Goal: Transaction & Acquisition: Register for event/course

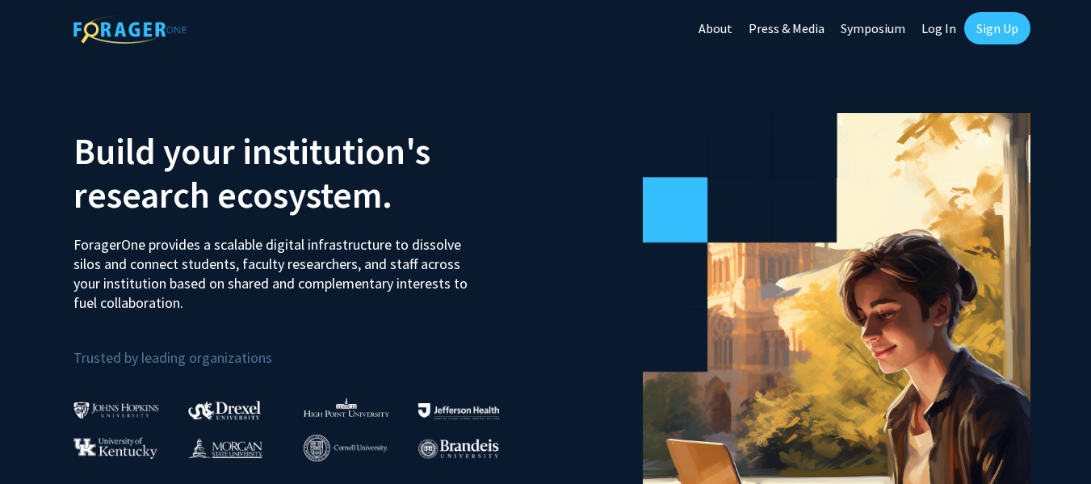
click at [1009, 26] on link "Sign Up" at bounding box center [997, 28] width 66 height 32
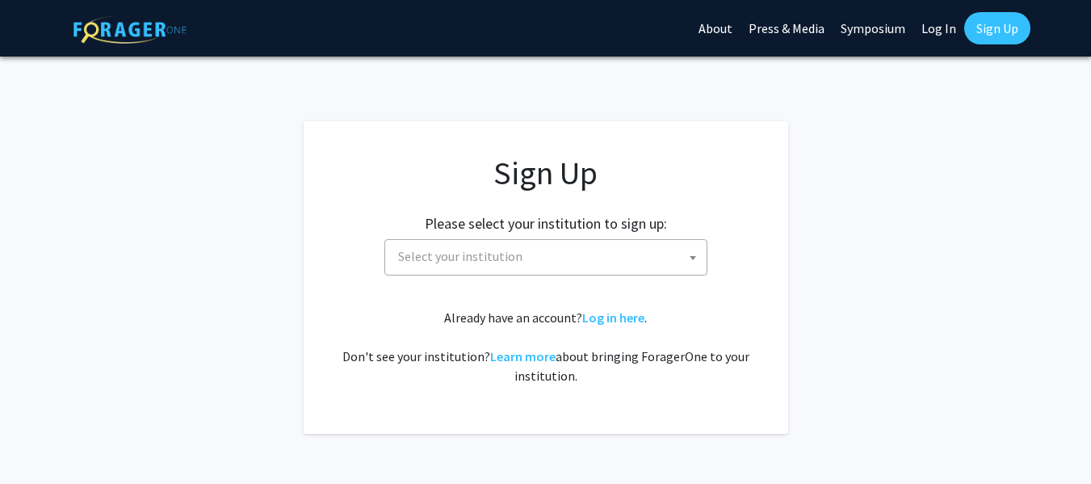
click at [1008, 26] on link "Sign Up" at bounding box center [997, 28] width 66 height 32
click at [626, 255] on span "Select your institution" at bounding box center [548, 256] width 315 height 33
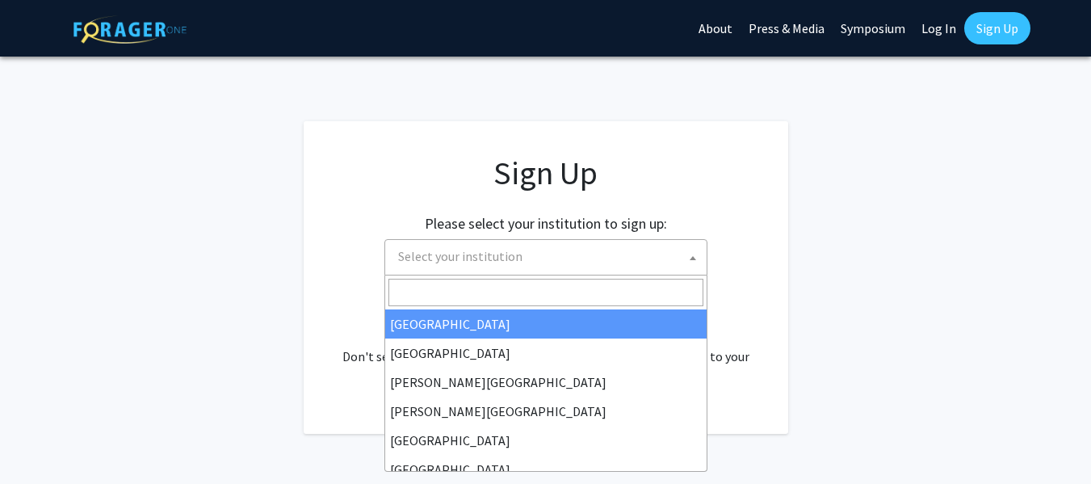
click at [605, 290] on input "Search" at bounding box center [545, 291] width 315 height 27
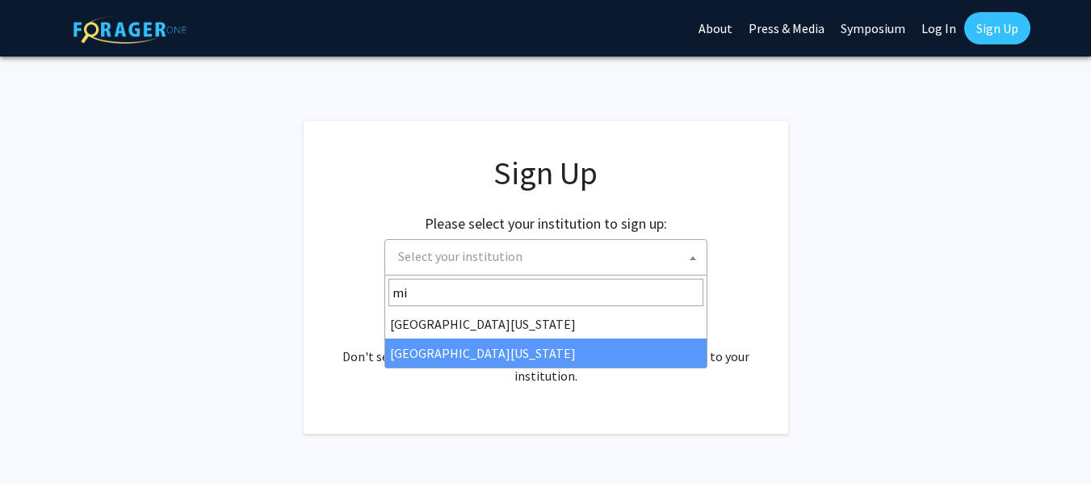
type input "mi"
select select "33"
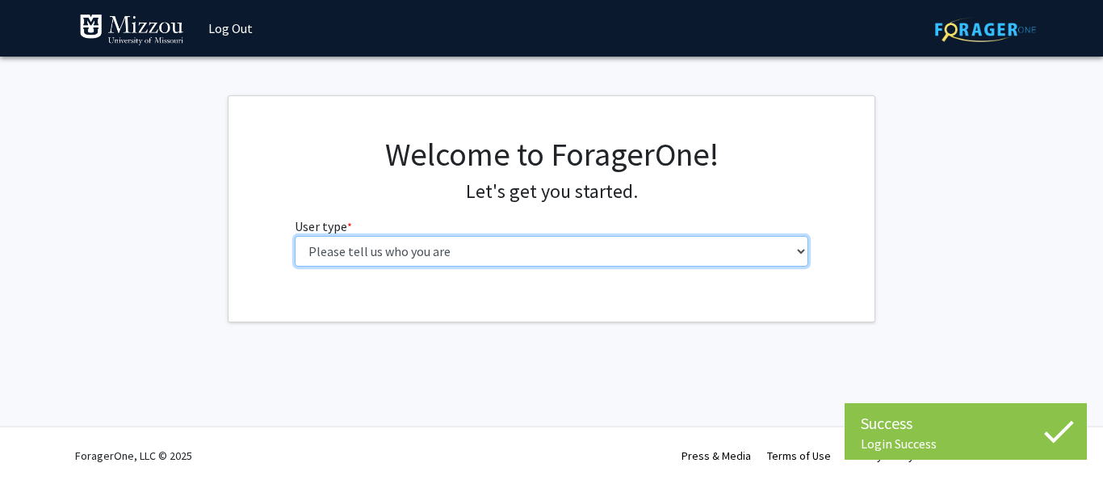
click at [614, 247] on select "Please tell us who you are Undergraduate Student Master's Student Doctoral Cand…" at bounding box center [552, 251] width 514 height 31
select select "1: undergrad"
click at [295, 236] on select "Please tell us who you are Undergraduate Student Master's Student Doctoral Cand…" at bounding box center [552, 251] width 514 height 31
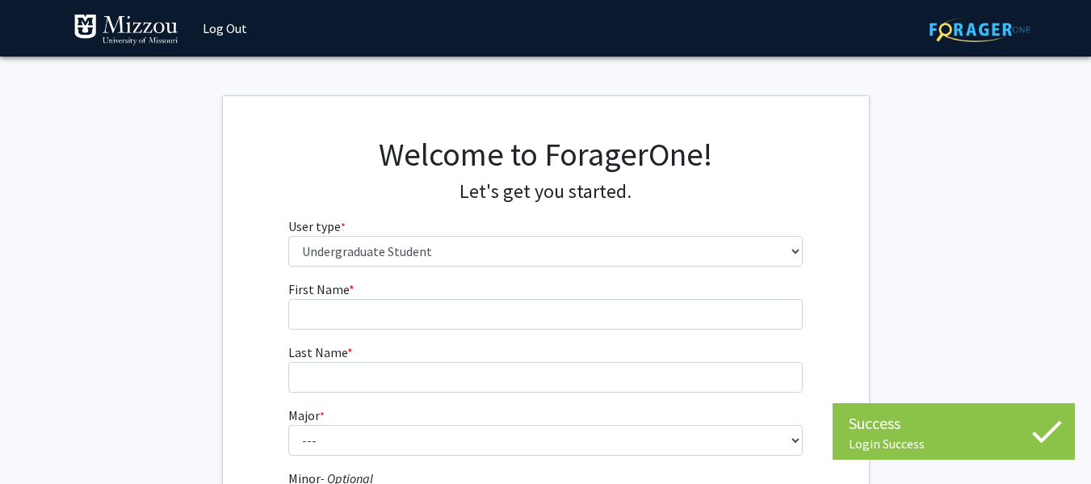
click at [601, 337] on form "First Name * required Last Name * required Major * required --- Agribusiness Ma…" at bounding box center [545, 476] width 514 height 394
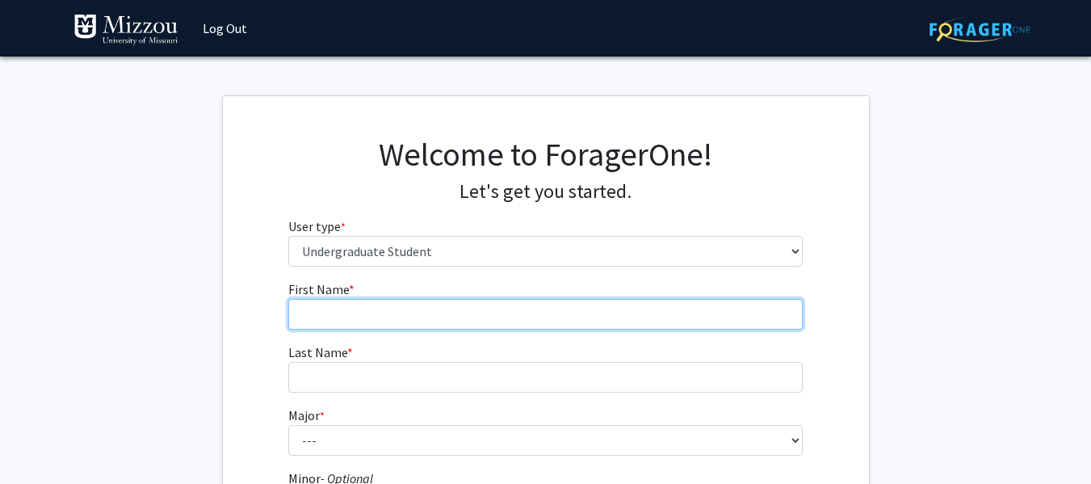
click at [603, 315] on input "First Name * required" at bounding box center [545, 314] width 514 height 31
type input "Alexander"
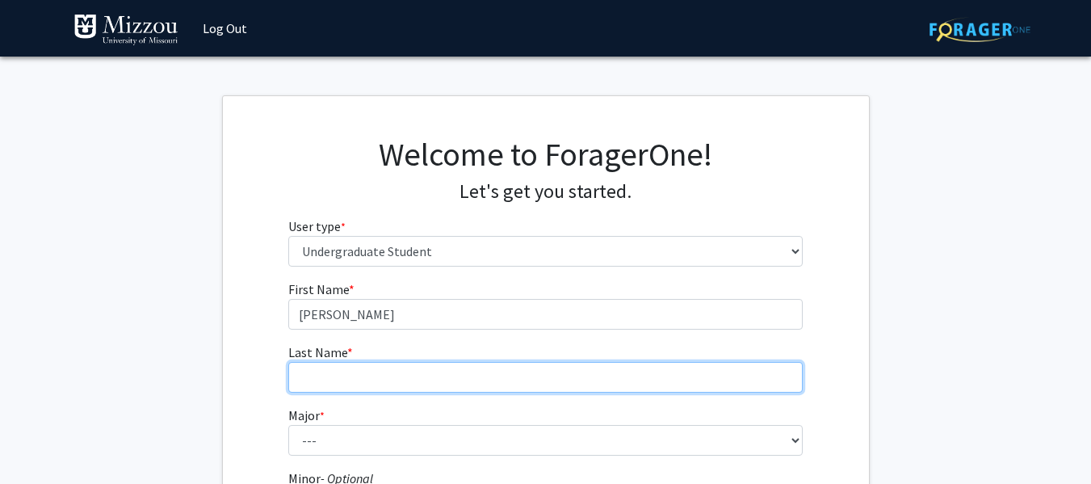
click at [599, 384] on input "Last Name * required" at bounding box center [545, 377] width 514 height 31
type input "Cummings"
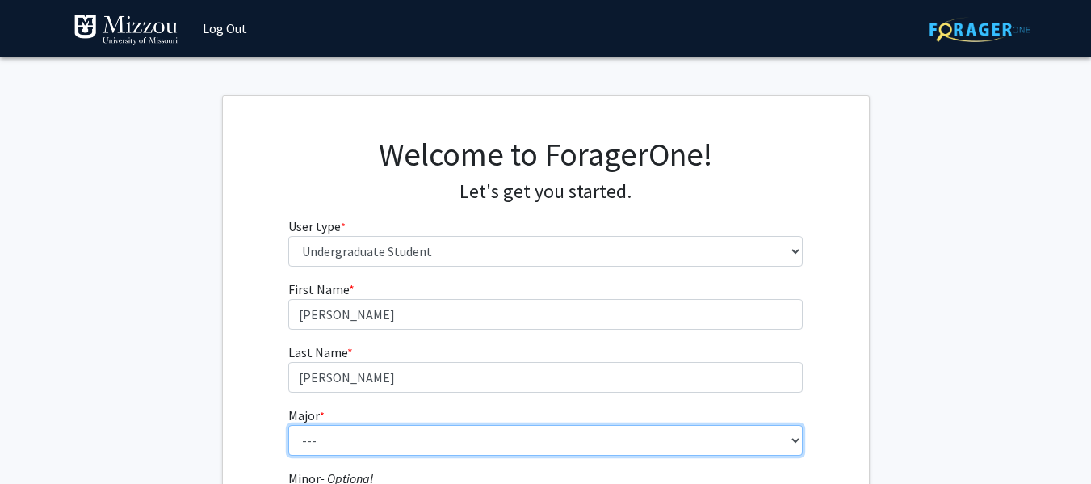
click at [584, 441] on select "--- Agribusiness Management Agricultural Education Agricultural Education: Comm…" at bounding box center [545, 440] width 514 height 31
select select "17: 2505"
click at [288, 425] on select "--- Agribusiness Management Agricultural Education Agricultural Education: Comm…" at bounding box center [545, 440] width 514 height 31
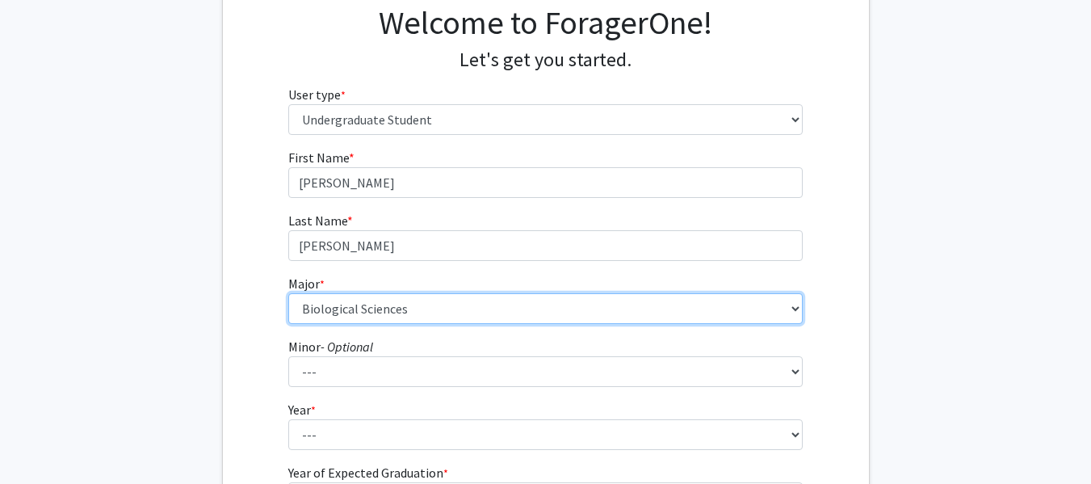
scroll to position [139, 0]
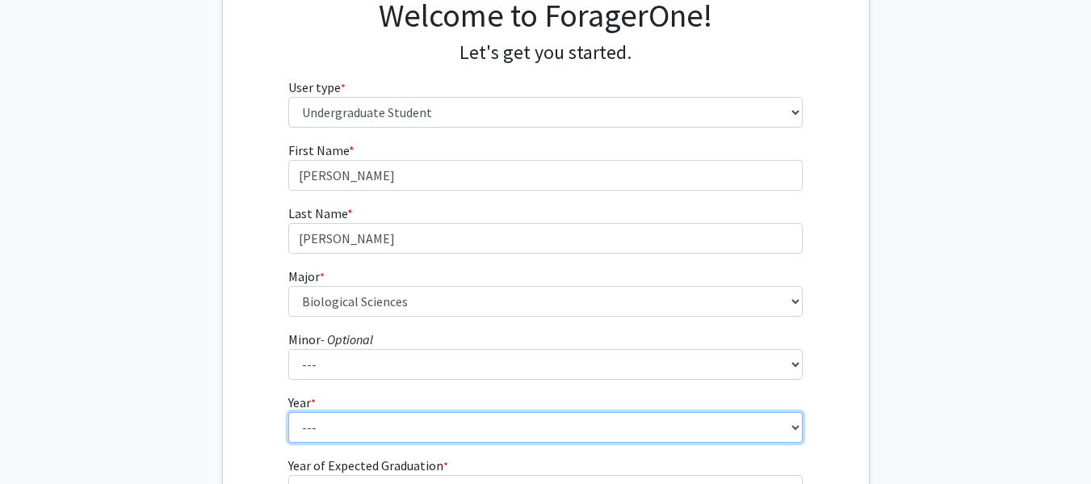
click at [499, 429] on select "--- First-year Sophomore Junior Senior Postbaccalaureate Certificate" at bounding box center [545, 427] width 514 height 31
select select "1: first-year"
click at [288, 412] on select "--- First-year Sophomore Junior Senior Postbaccalaureate Certificate" at bounding box center [545, 427] width 514 height 31
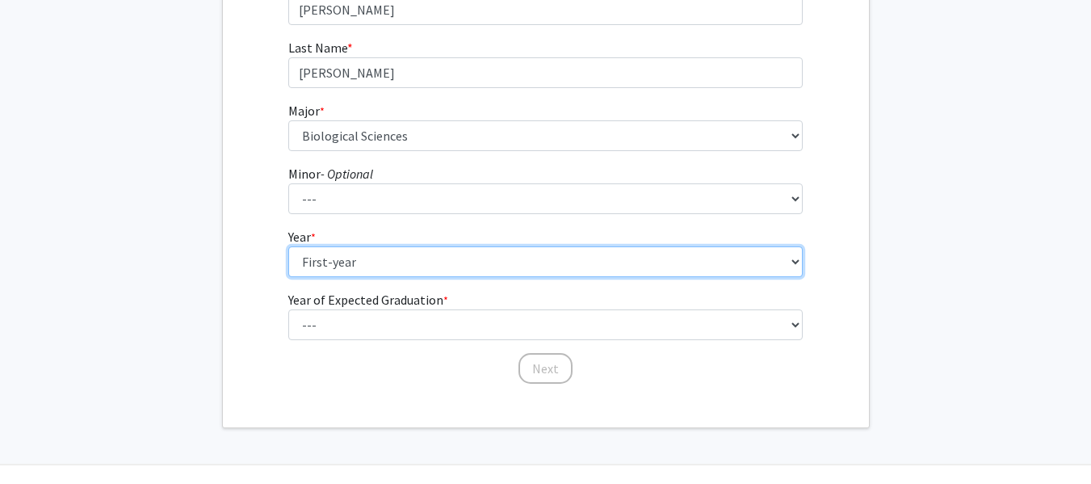
scroll to position [305, 0]
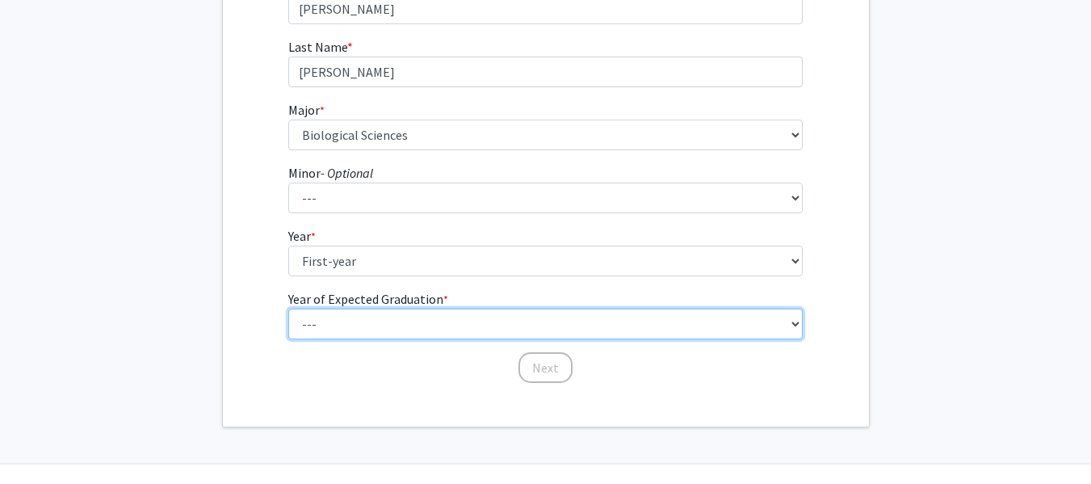
click at [489, 318] on select "--- 2025 2026 2027 2028 2029 2030 2031 2032 2033 2034" at bounding box center [545, 323] width 514 height 31
select select "5: 2029"
click at [288, 308] on select "--- 2025 2026 2027 2028 2029 2030 2031 2032 2033 2034" at bounding box center [545, 323] width 514 height 31
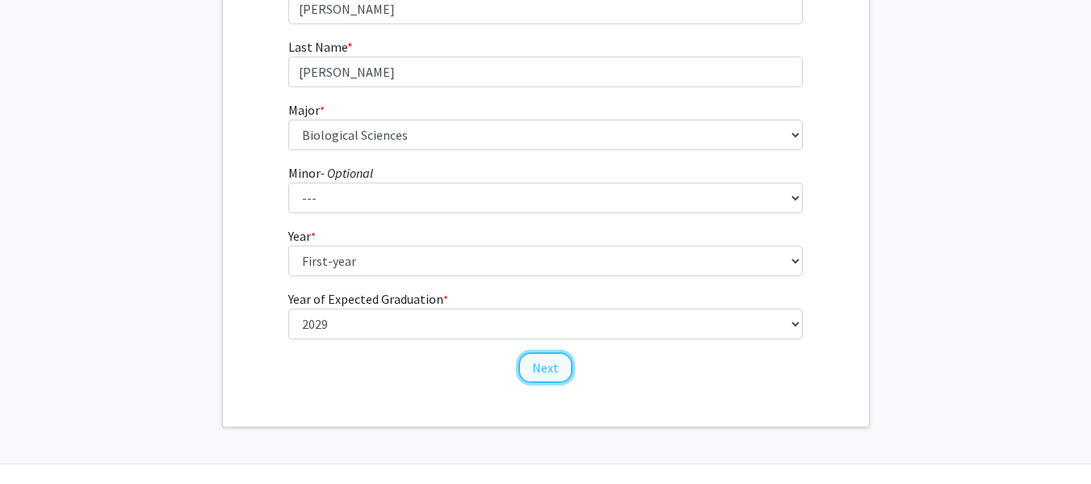
click at [546, 366] on button "Next" at bounding box center [545, 367] width 54 height 31
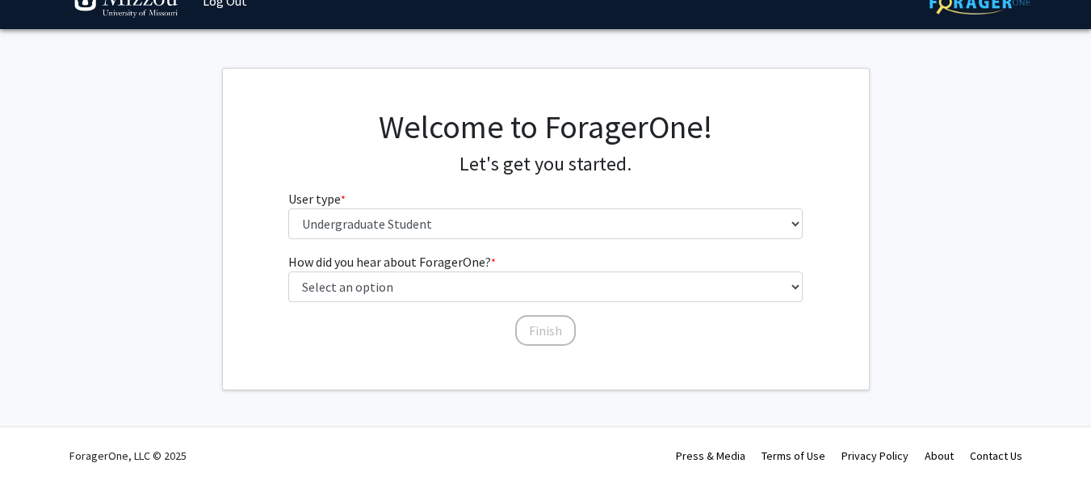
scroll to position [0, 0]
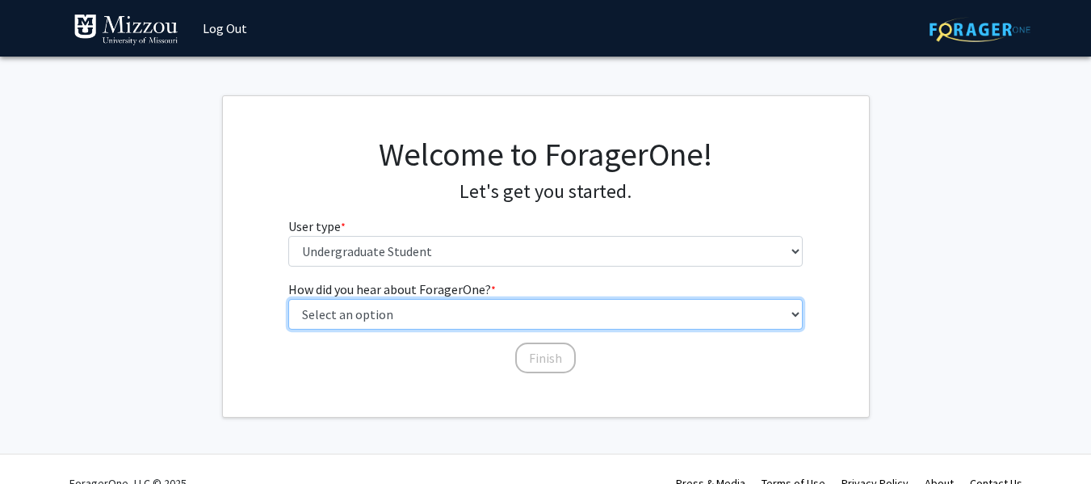
click at [540, 316] on select "Select an option Peer/student recommendation Faculty/staff recommendation Unive…" at bounding box center [545, 314] width 514 height 31
select select "2: faculty_recommendation"
click at [288, 299] on select "Select an option Peer/student recommendation Faculty/staff recommendation Unive…" at bounding box center [545, 314] width 514 height 31
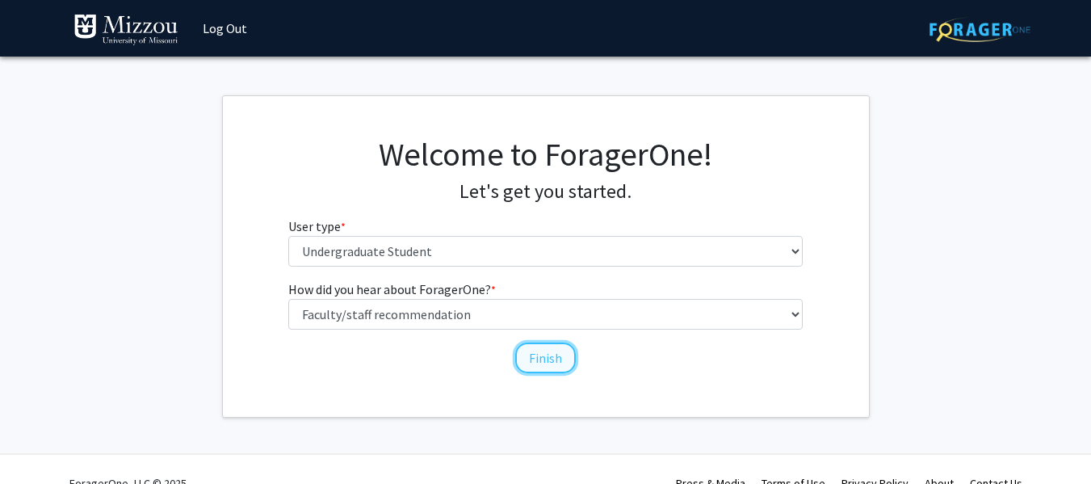
click at [548, 360] on button "Finish" at bounding box center [545, 357] width 61 height 31
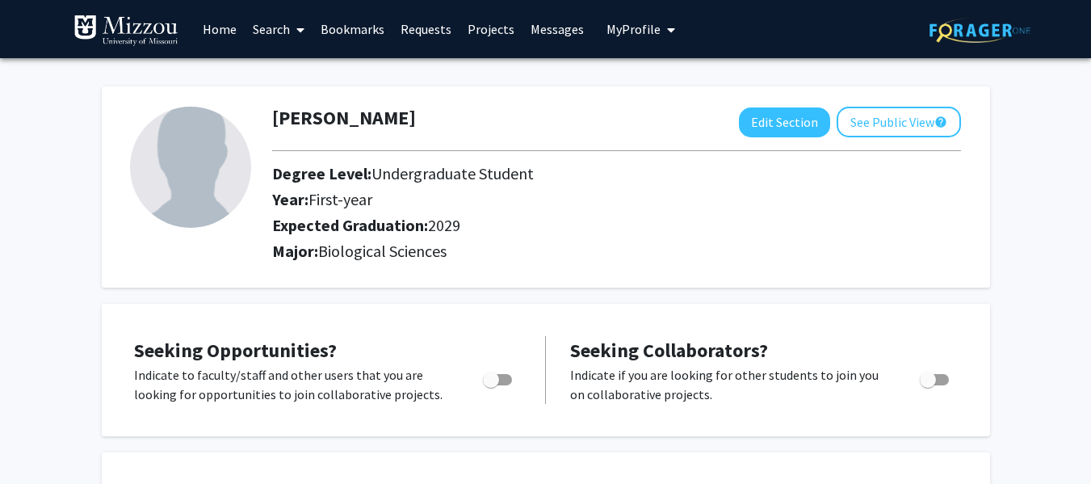
click at [286, 30] on link "Search" at bounding box center [279, 29] width 68 height 57
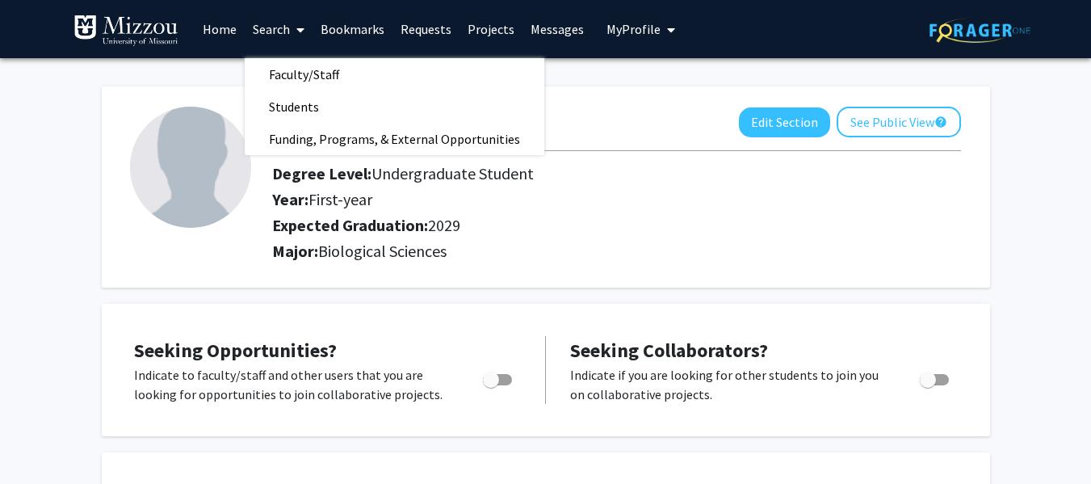
click at [485, 27] on link "Projects" at bounding box center [490, 29] width 63 height 57
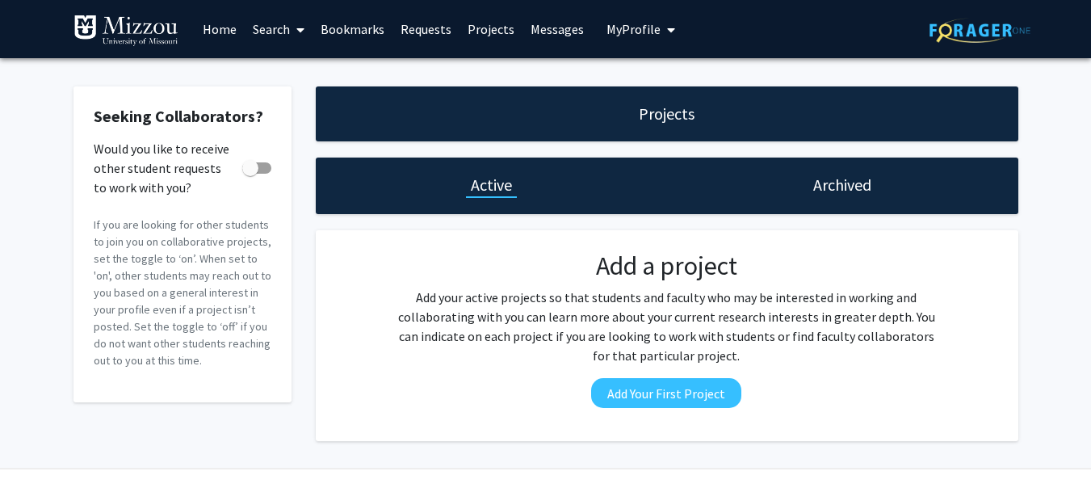
click at [218, 30] on link "Home" at bounding box center [220, 29] width 50 height 57
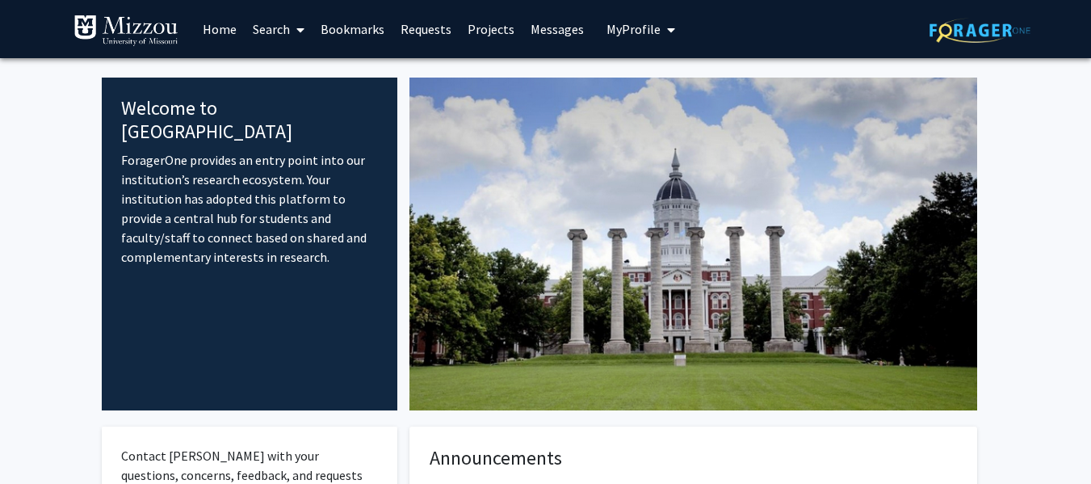
click at [274, 29] on link "Search" at bounding box center [279, 29] width 68 height 57
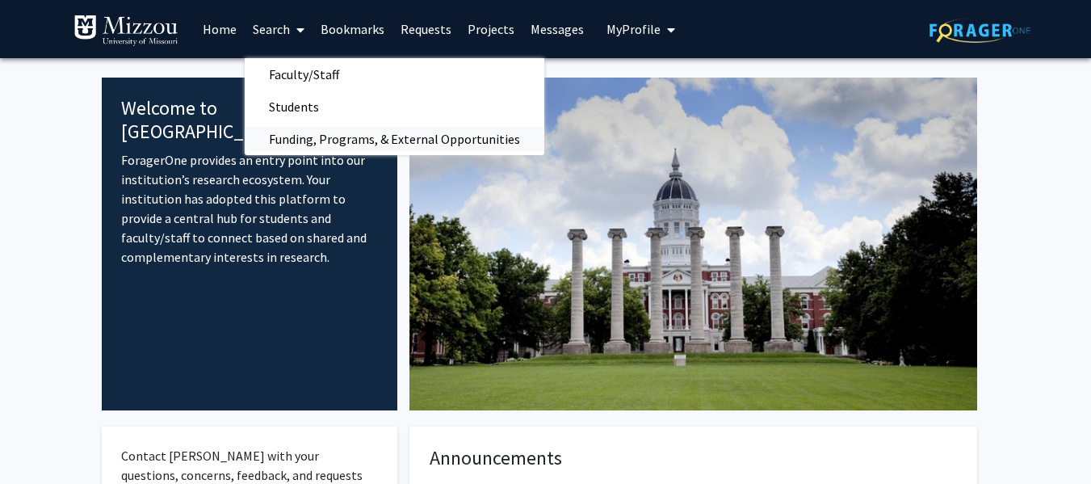
click at [328, 133] on span "Funding, Programs, & External Opportunities" at bounding box center [394, 139] width 299 height 32
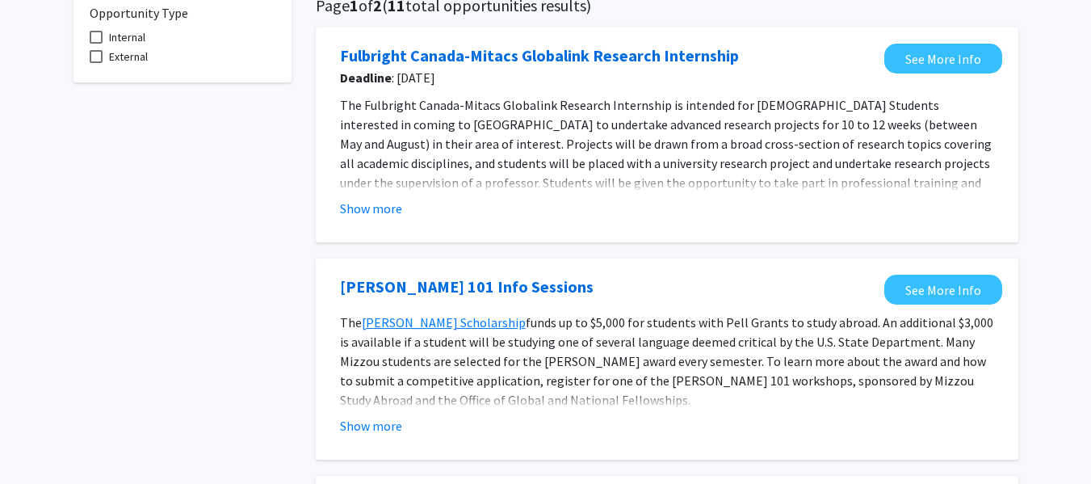
scroll to position [136, 0]
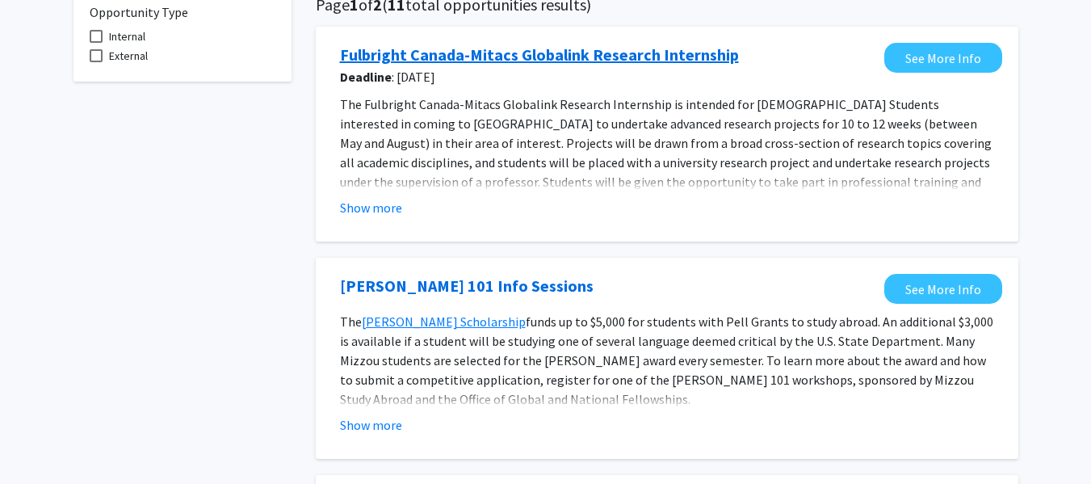
click at [571, 61] on link "Fulbright Canada-Mitacs Globalink Research Internship" at bounding box center [539, 55] width 399 height 24
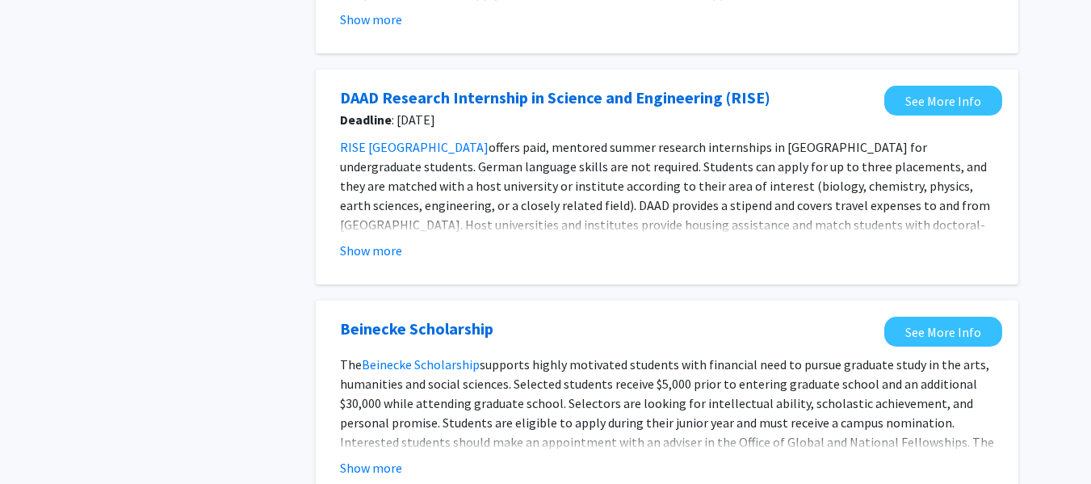
scroll to position [1828, 0]
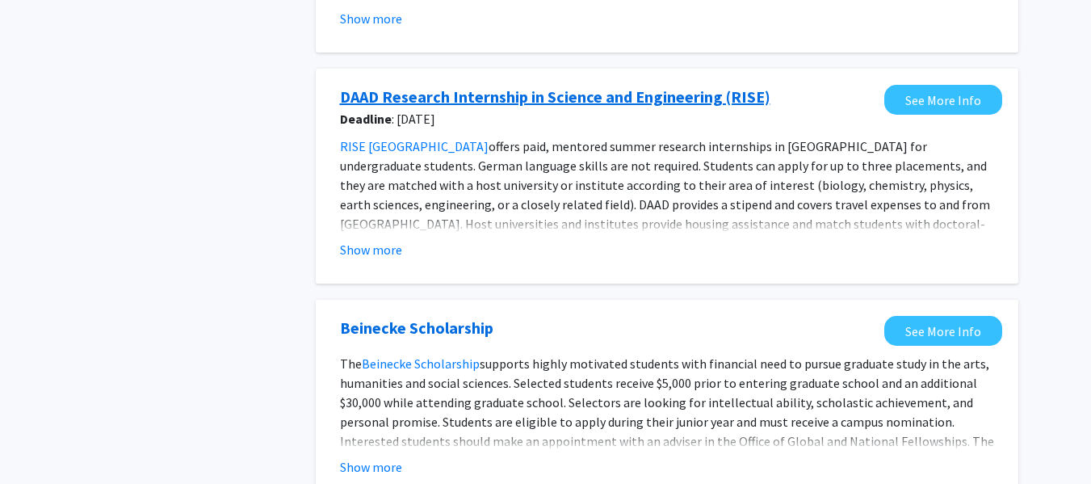
click at [607, 93] on link "DAAD Research Internship in Science and Engineering (RISE)" at bounding box center [555, 97] width 430 height 24
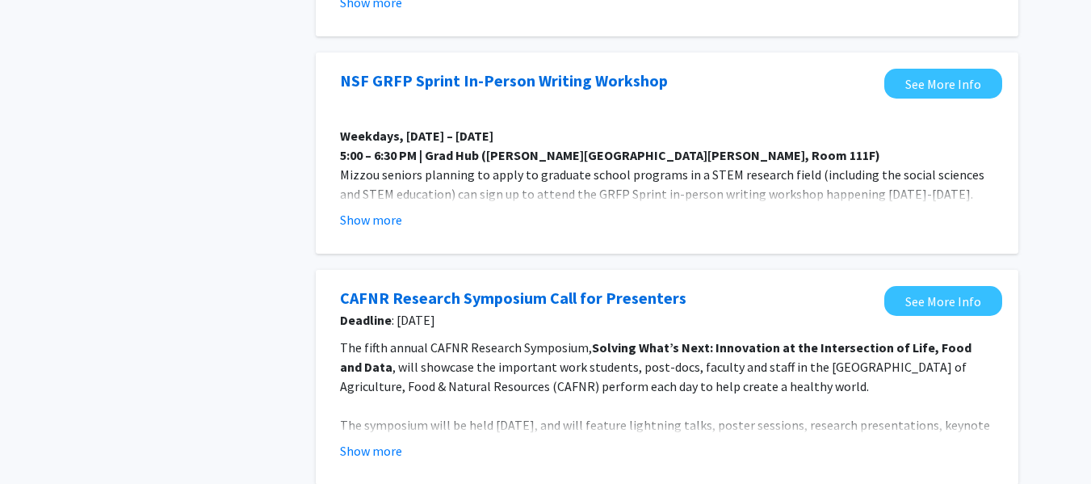
scroll to position [0, 0]
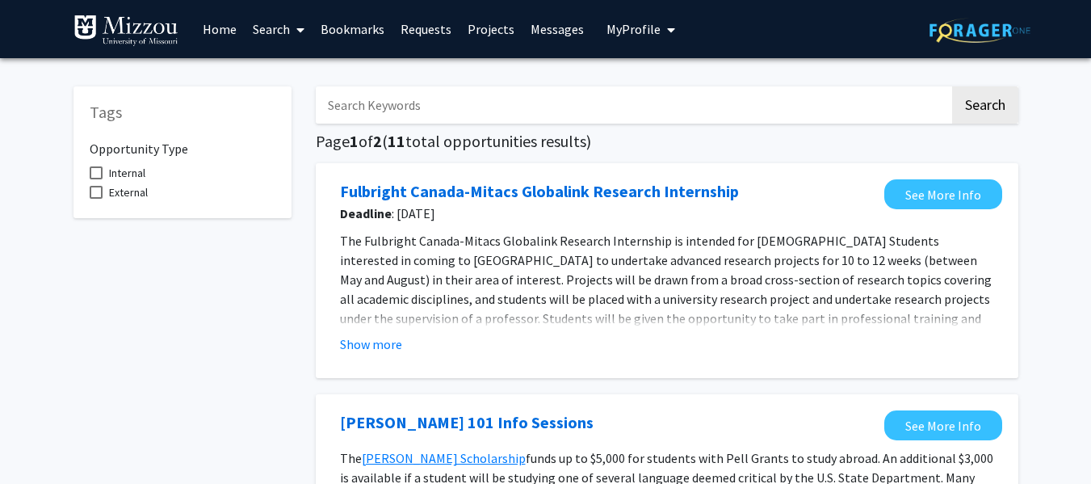
click at [513, 119] on input "Search Keywords" at bounding box center [633, 104] width 634 height 37
click at [952, 86] on button "Search" at bounding box center [985, 104] width 66 height 37
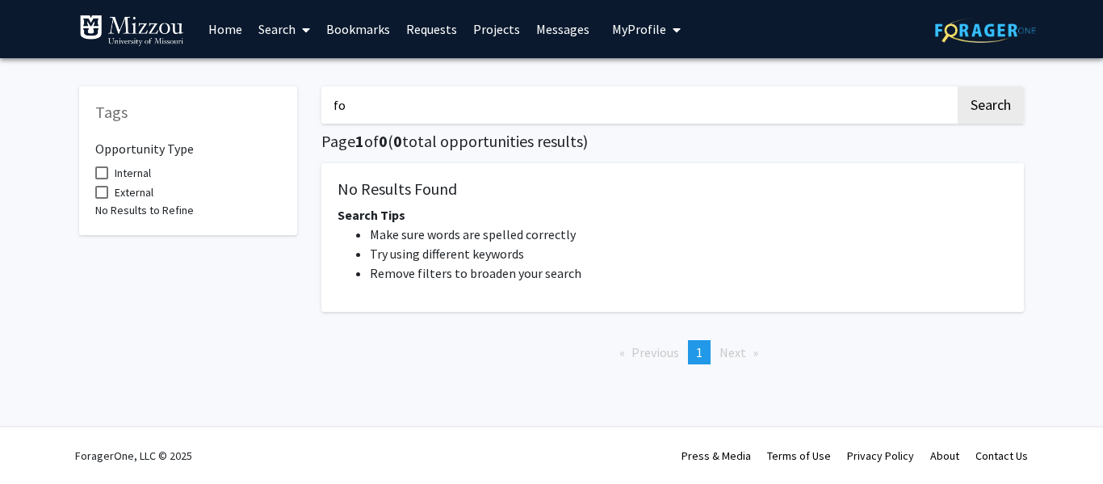
type input "f"
click at [977, 119] on button "Search" at bounding box center [990, 104] width 66 height 37
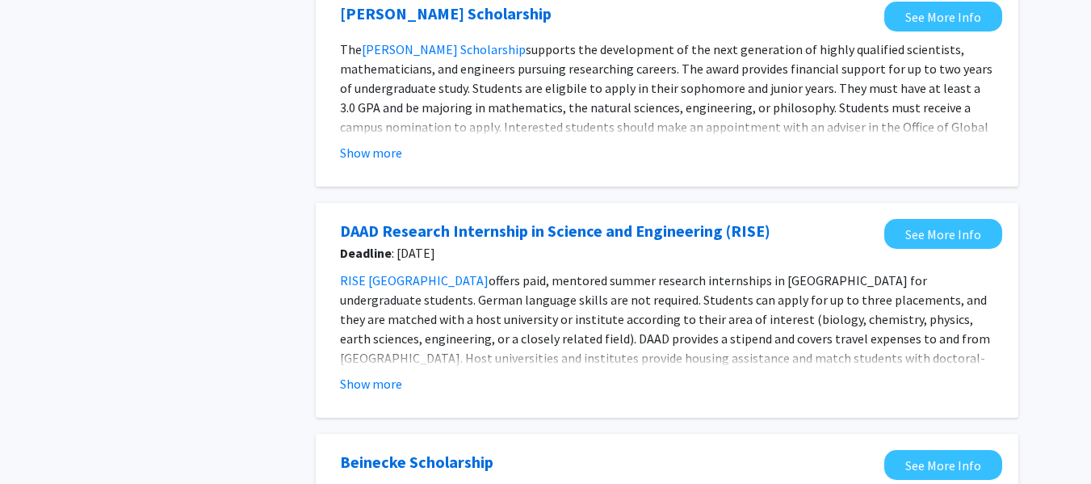
scroll to position [1995, 0]
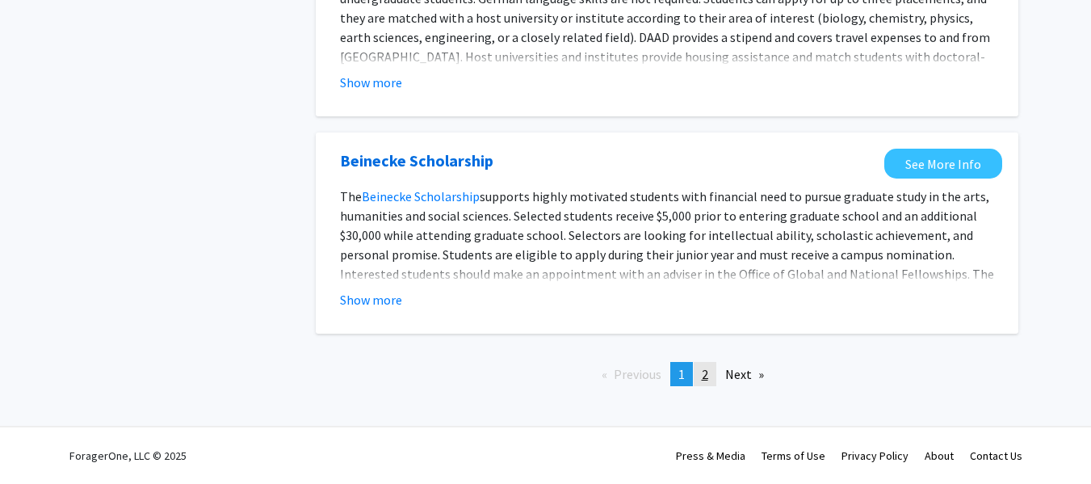
click at [698, 379] on link "page 2" at bounding box center [704, 374] width 23 height 24
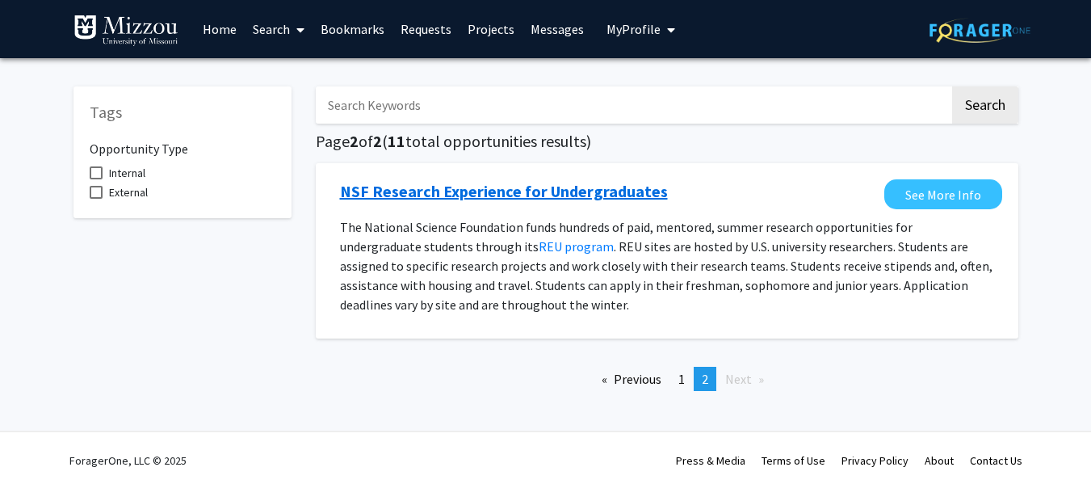
click at [542, 198] on link "NSF Research Experience for Undergraduates" at bounding box center [504, 191] width 328 height 24
